Goal: Information Seeking & Learning: Learn about a topic

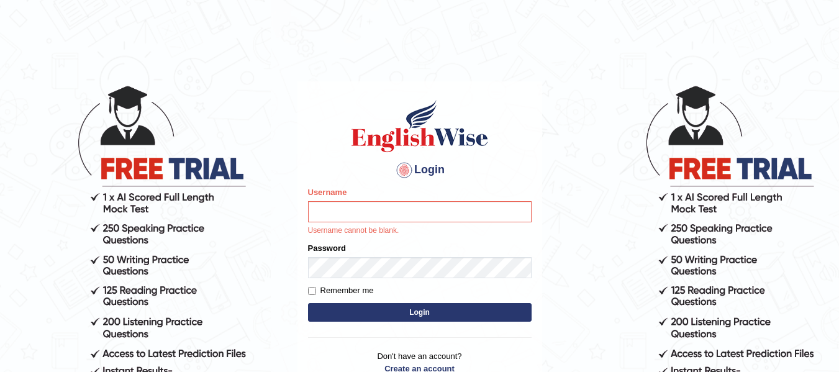
type input "natalie_parramatta"
click at [328, 310] on button "Login" at bounding box center [419, 312] width 223 height 19
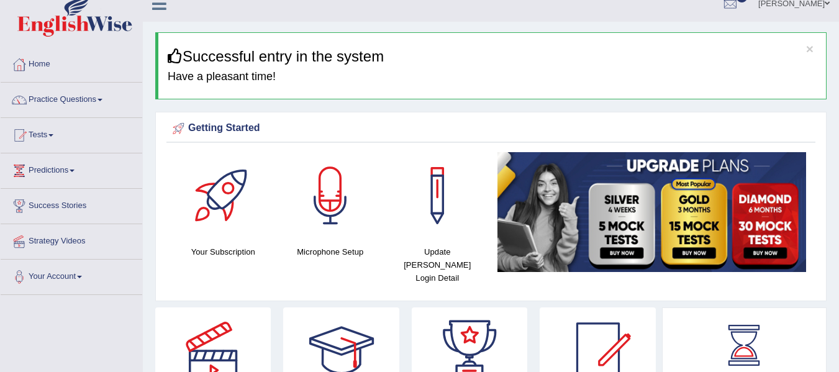
scroll to position [20, 0]
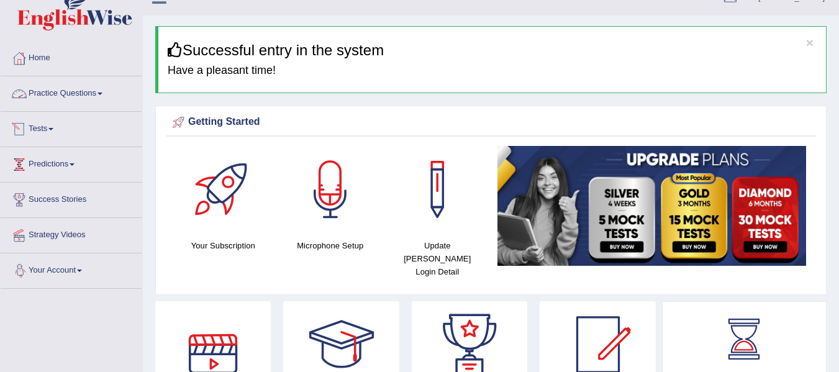
click at [76, 93] on link "Practice Questions" at bounding box center [72, 91] width 142 height 31
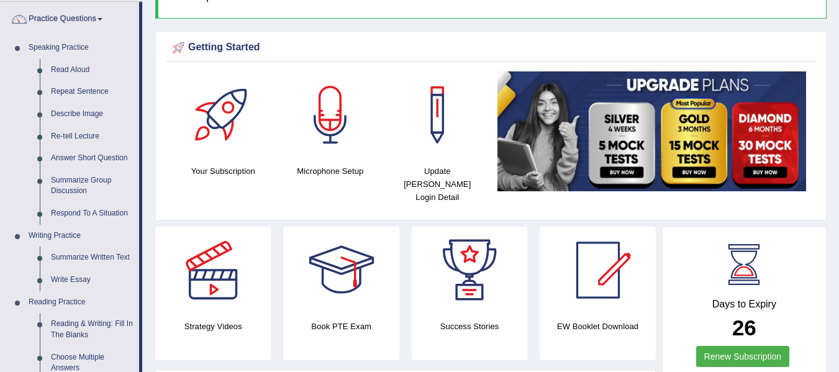
scroll to position [83, 0]
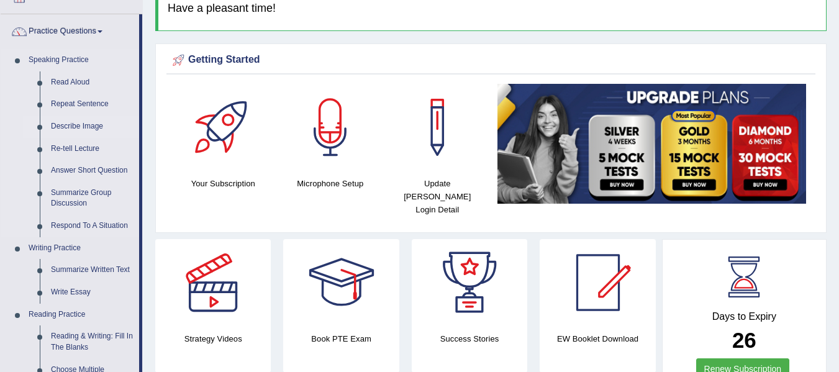
click at [61, 120] on link "Describe Image" at bounding box center [92, 126] width 94 height 22
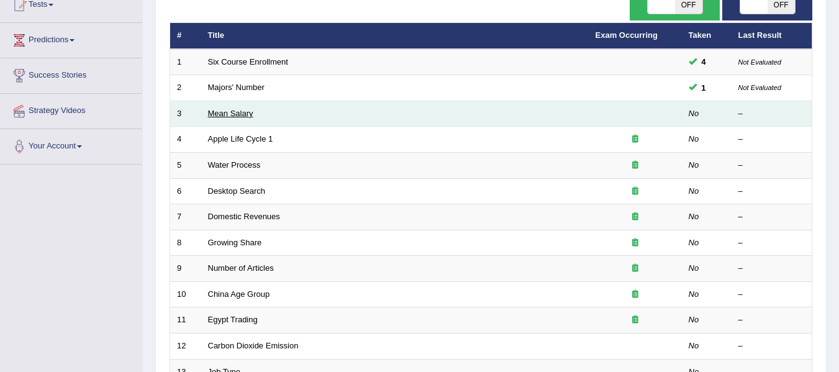
click at [238, 114] on link "Mean Salary" at bounding box center [230, 113] width 45 height 9
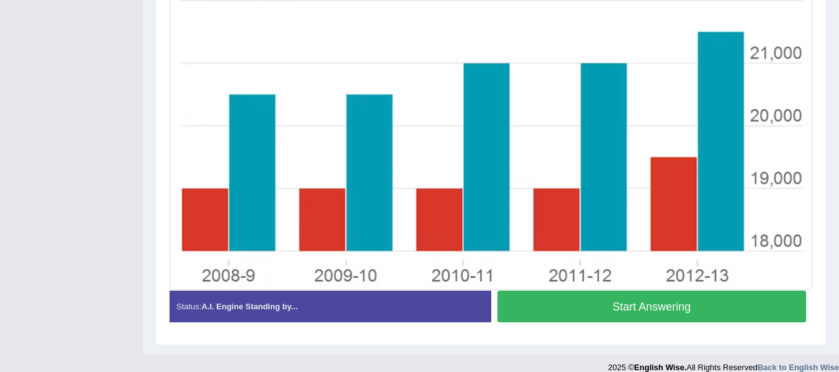
scroll to position [341, 0]
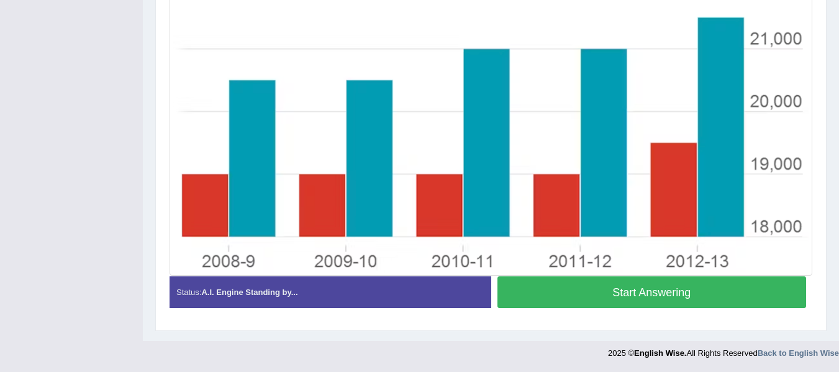
click at [579, 284] on button "Start Answering" at bounding box center [651, 292] width 309 height 32
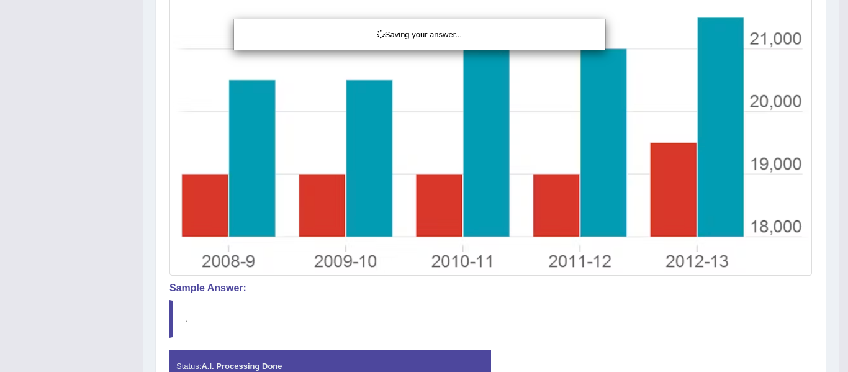
click at [156, 279] on div "Saving your answer..." at bounding box center [424, 186] width 848 height 372
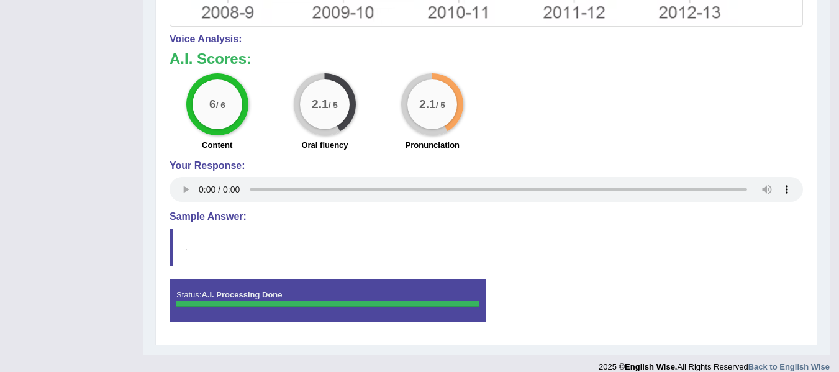
scroll to position [599, 0]
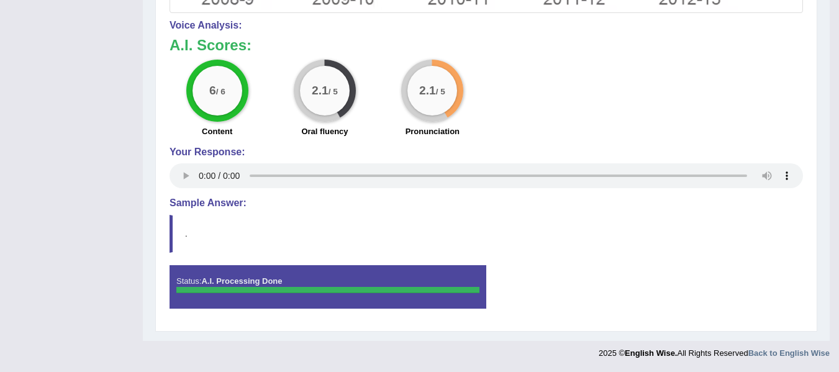
click at [734, 117] on div "6 / 6 Content 2.1 / 5 Oral fluency 2.1 / 5 Pronunciation" at bounding box center [486, 100] width 646 height 80
click at [627, 70] on div "6 / 6 Content 2.1 / 5 Oral fluency 2.1 / 5 Pronunciation" at bounding box center [486, 100] width 646 height 80
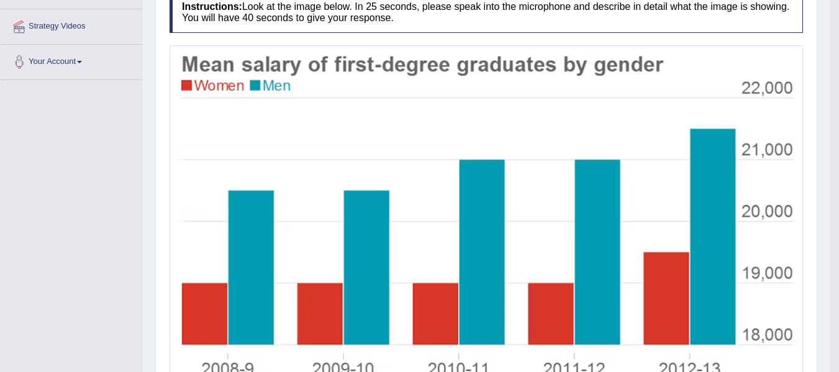
scroll to position [82, 0]
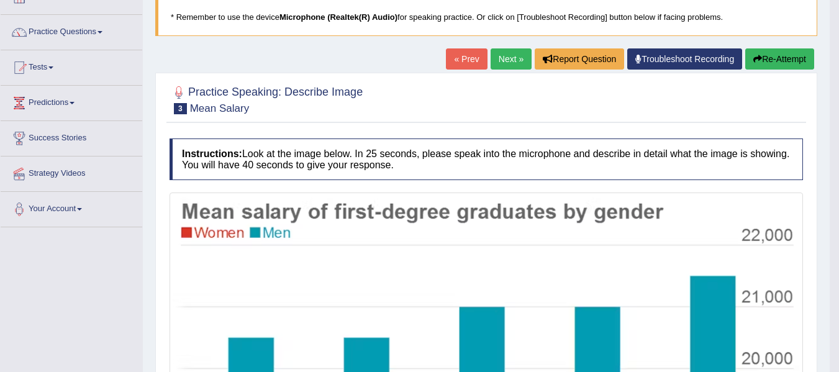
click at [756, 65] on button "Re-Attempt" at bounding box center [779, 58] width 69 height 21
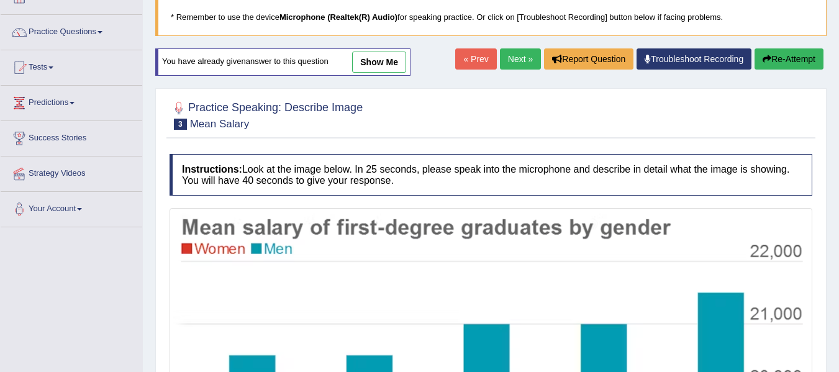
scroll to position [82, 0]
click at [464, 194] on h4 "Instructions: Look at the image below. In 25 seconds, please speak into the mic…" at bounding box center [490, 175] width 643 height 42
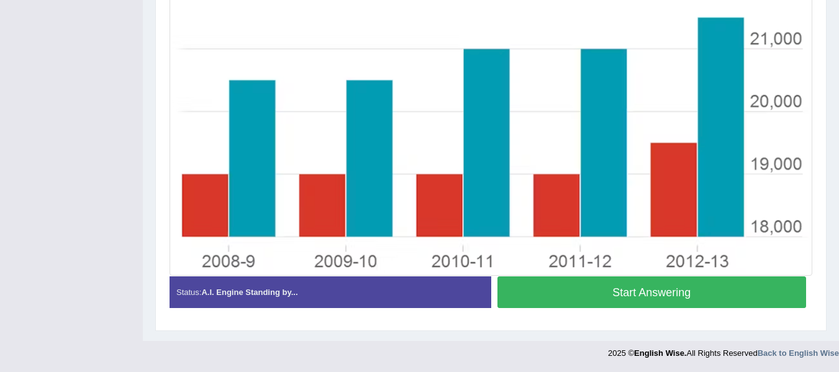
click at [603, 287] on button "Start Answering" at bounding box center [651, 292] width 309 height 32
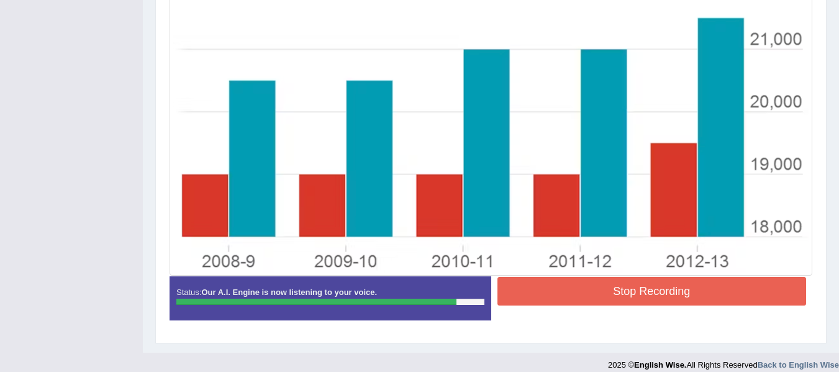
click at [135, 255] on div "Toggle navigation Home Practice Questions Speaking Practice Read Aloud Repeat S…" at bounding box center [419, 14] width 839 height 725
click at [588, 300] on button "Stop Recording" at bounding box center [651, 291] width 309 height 29
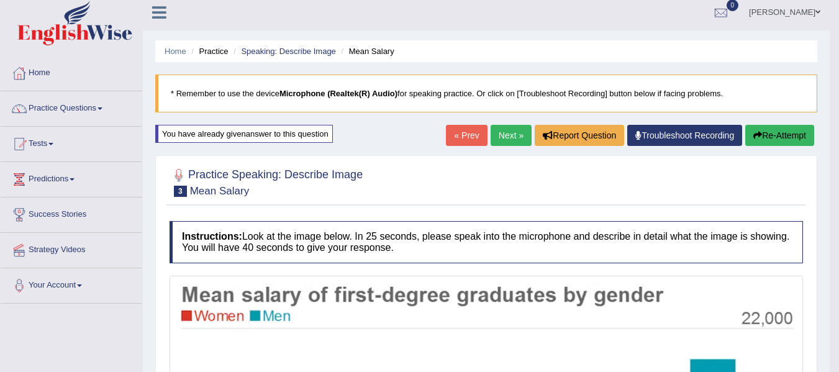
scroll to position [5, 0]
click at [774, 135] on button "Re-Attempt" at bounding box center [779, 135] width 69 height 21
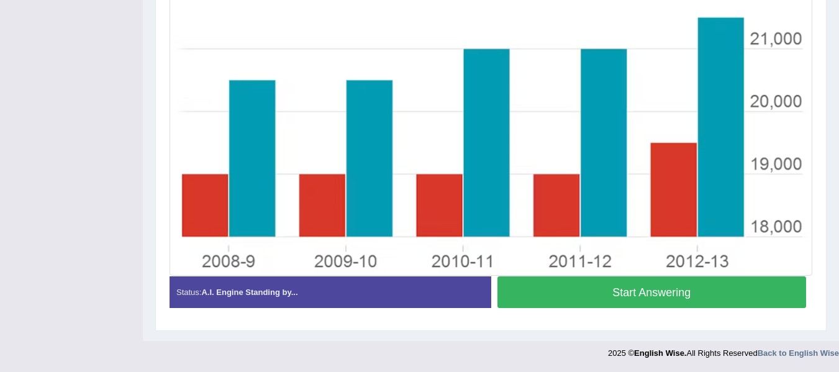
click at [591, 297] on button "Start Answering" at bounding box center [651, 292] width 309 height 32
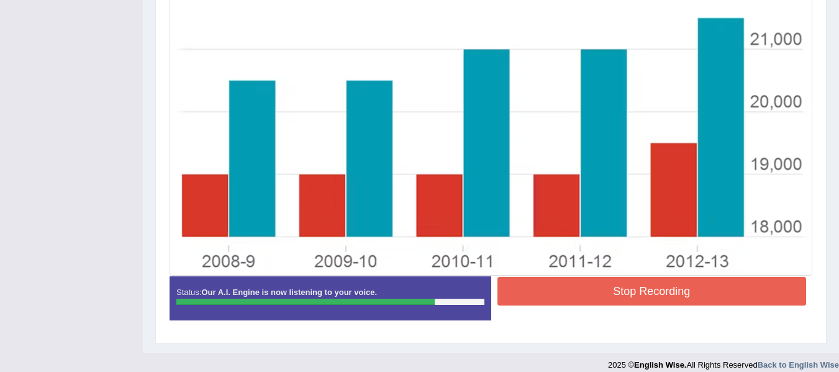
click at [125, 228] on div "Toggle navigation Home Practice Questions Speaking Practice Read Aloud Repeat S…" at bounding box center [419, 14] width 839 height 725
click at [548, 299] on button "Stop Recording" at bounding box center [651, 291] width 309 height 29
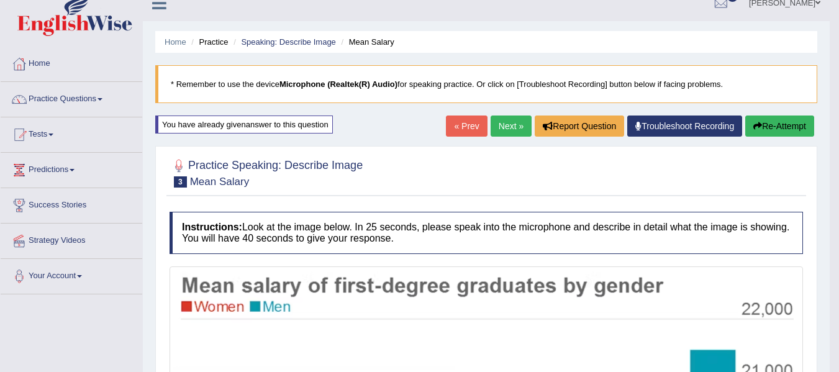
scroll to position [0, 0]
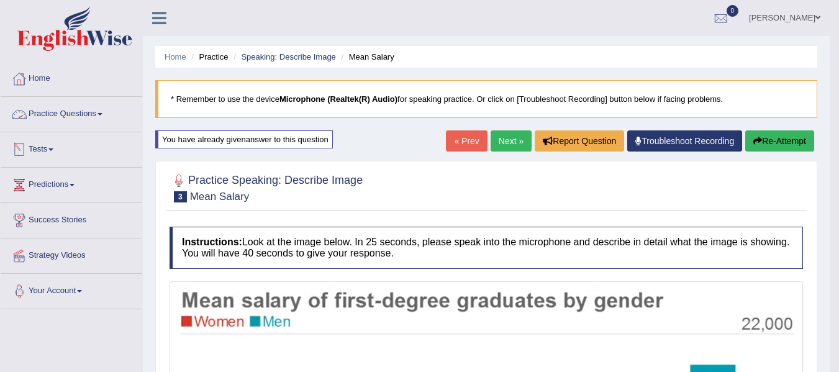
click at [66, 124] on link "Practice Questions" at bounding box center [72, 112] width 142 height 31
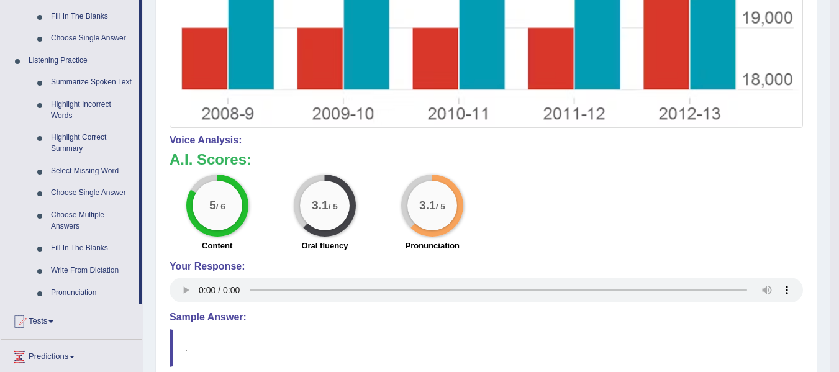
scroll to position [497, 0]
